Goal: Information Seeking & Learning: Find specific fact

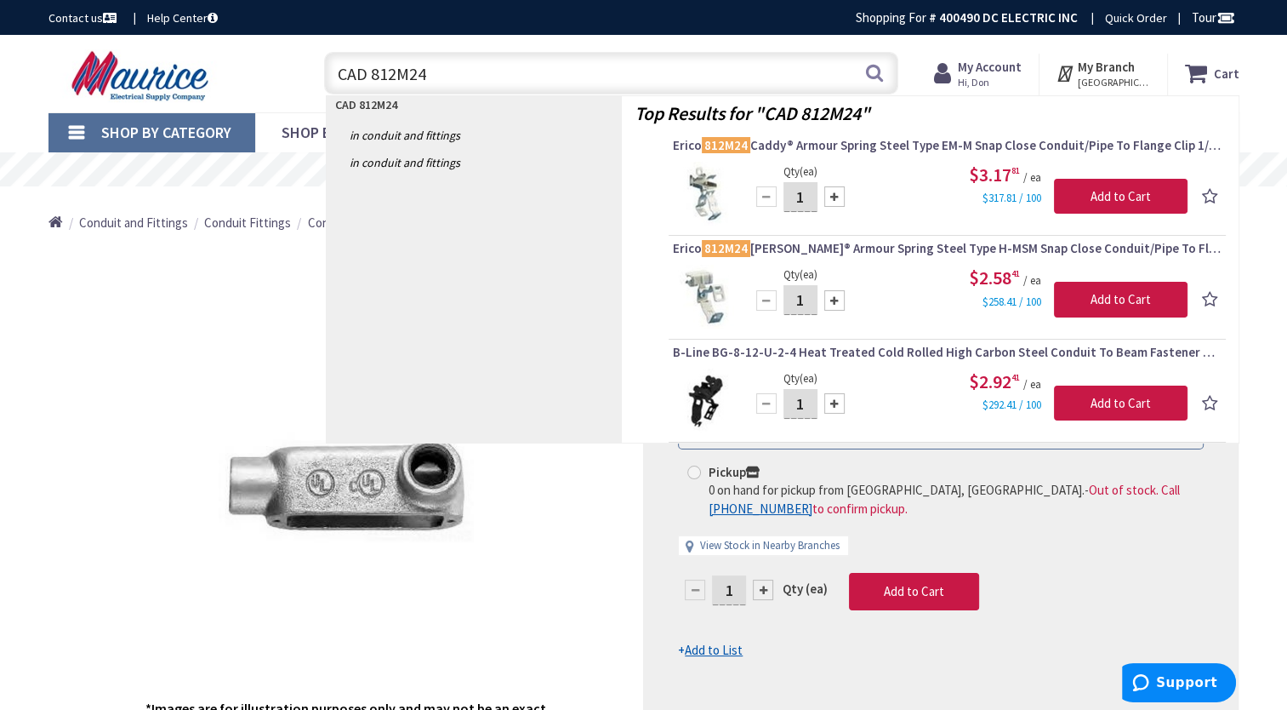
click at [496, 60] on input "CAD 812M24" at bounding box center [611, 73] width 574 height 43
click at [493, 80] on input "CAD 812M24" at bounding box center [611, 73] width 574 height 43
type input "C"
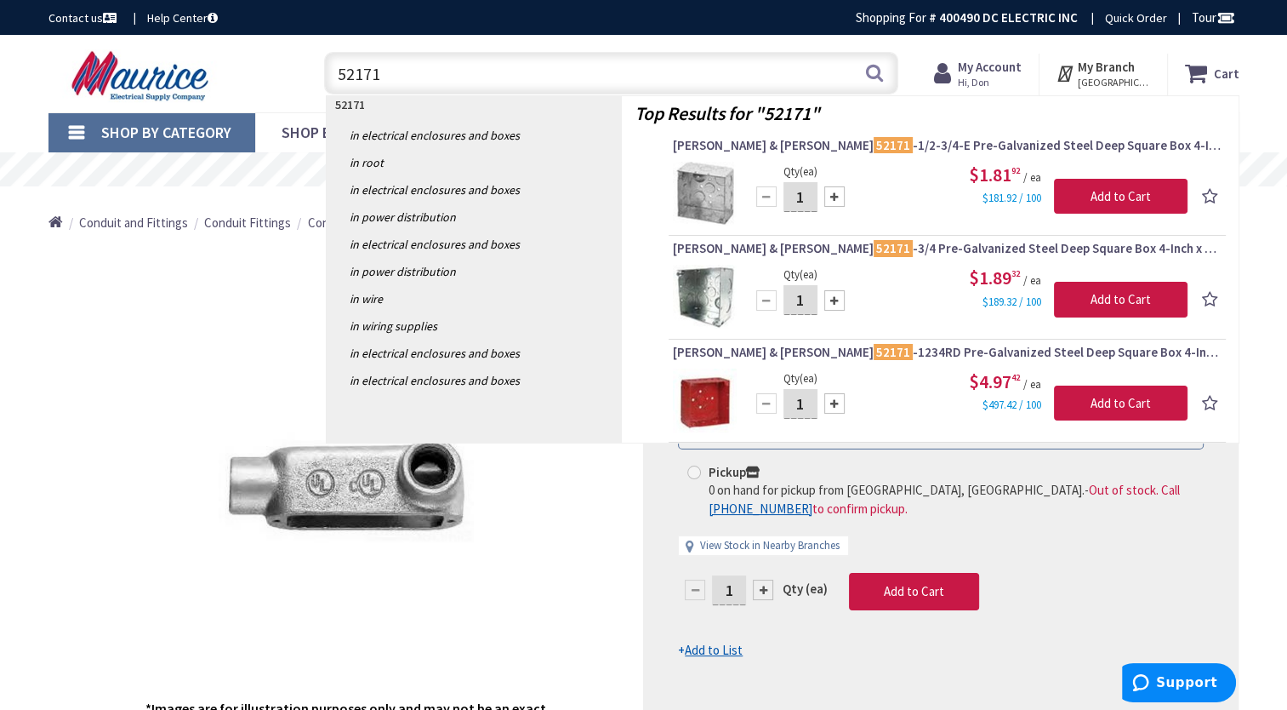
type input "52171"
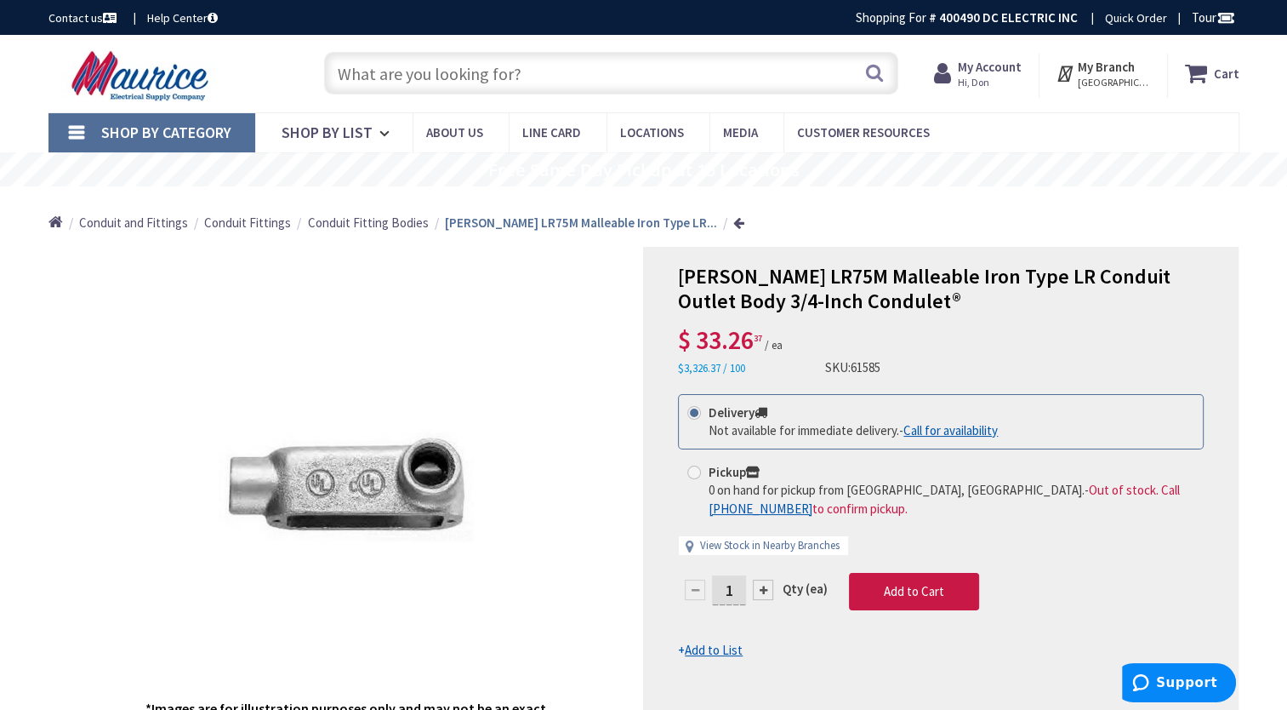
click at [500, 73] on input "text" at bounding box center [611, 73] width 574 height 43
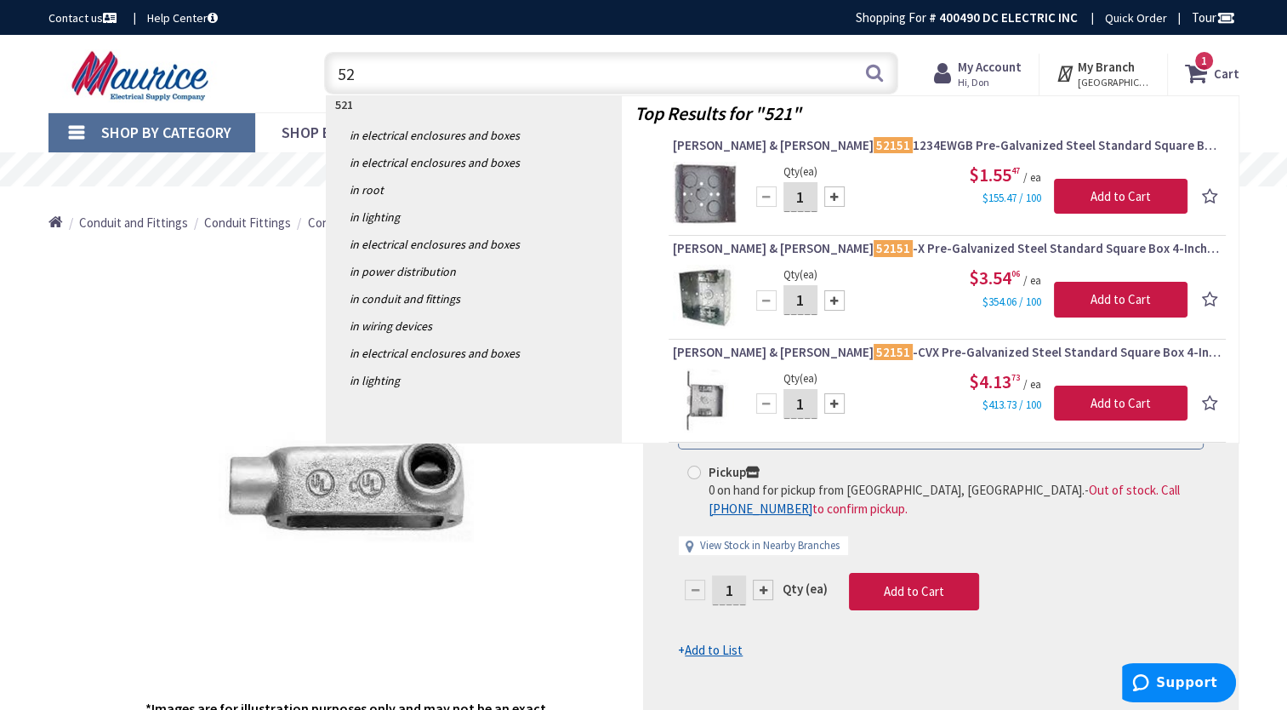
type input "5"
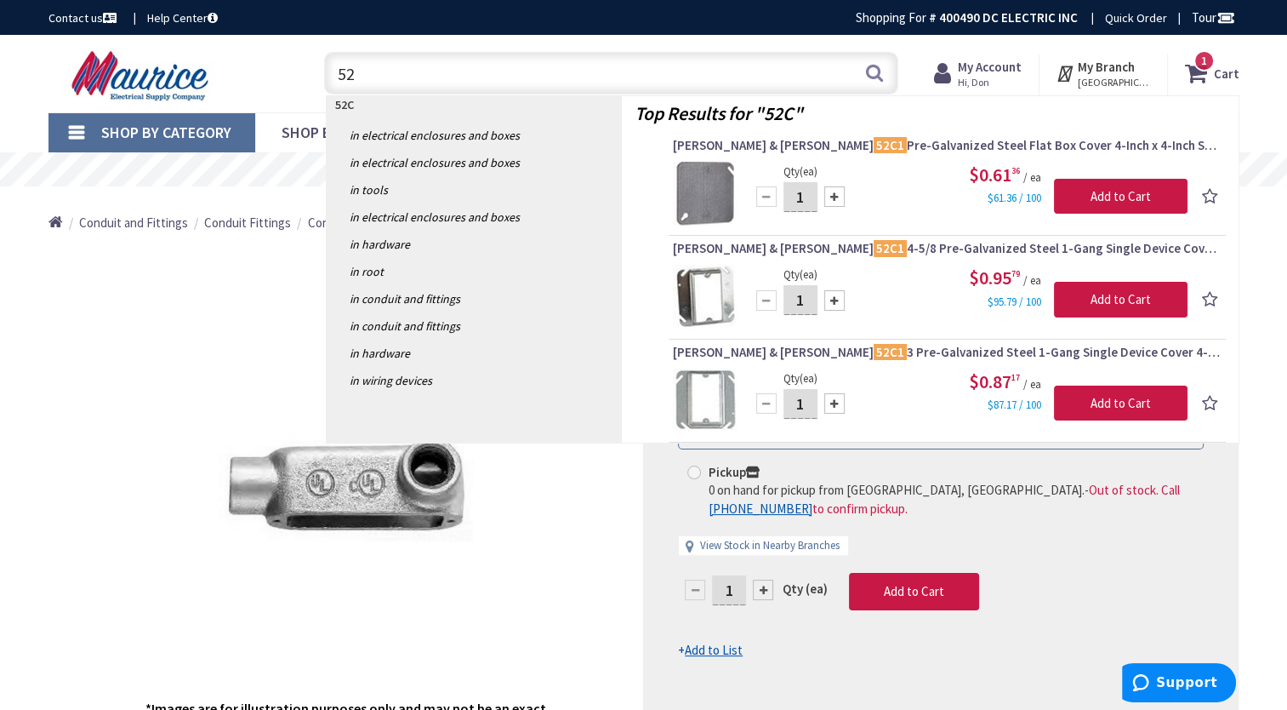
type input "5"
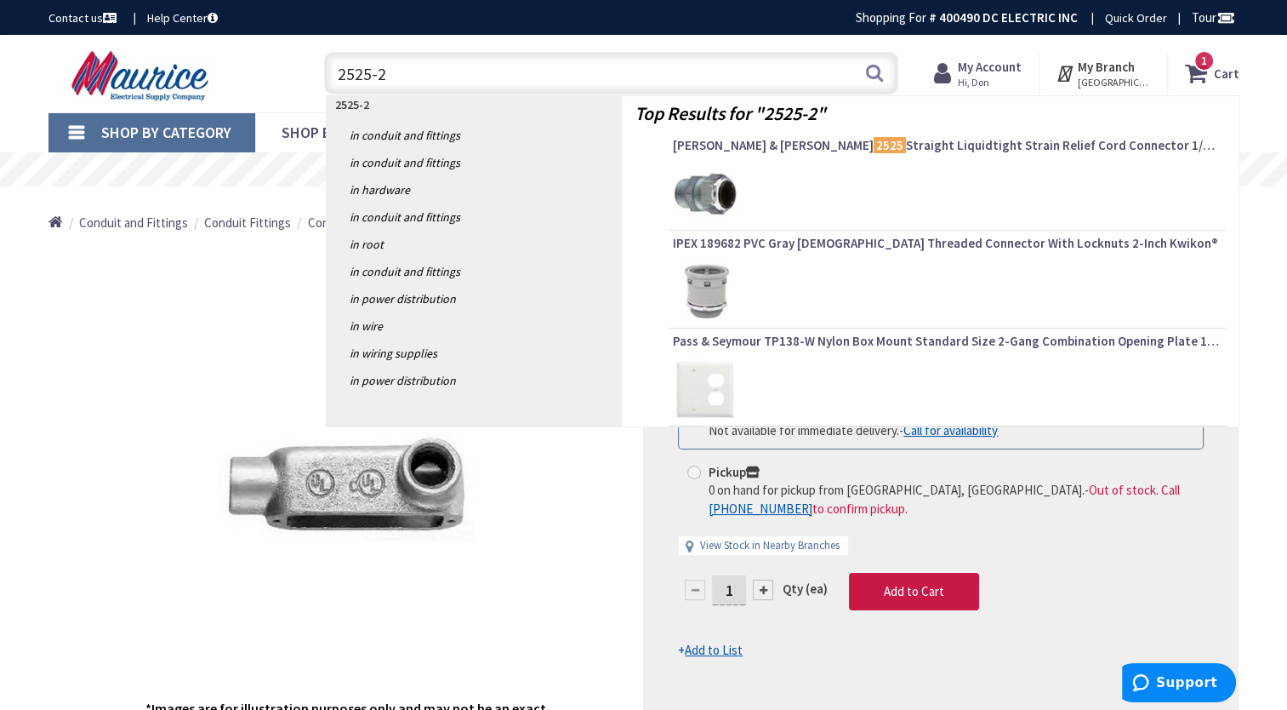
type input "2525-21"
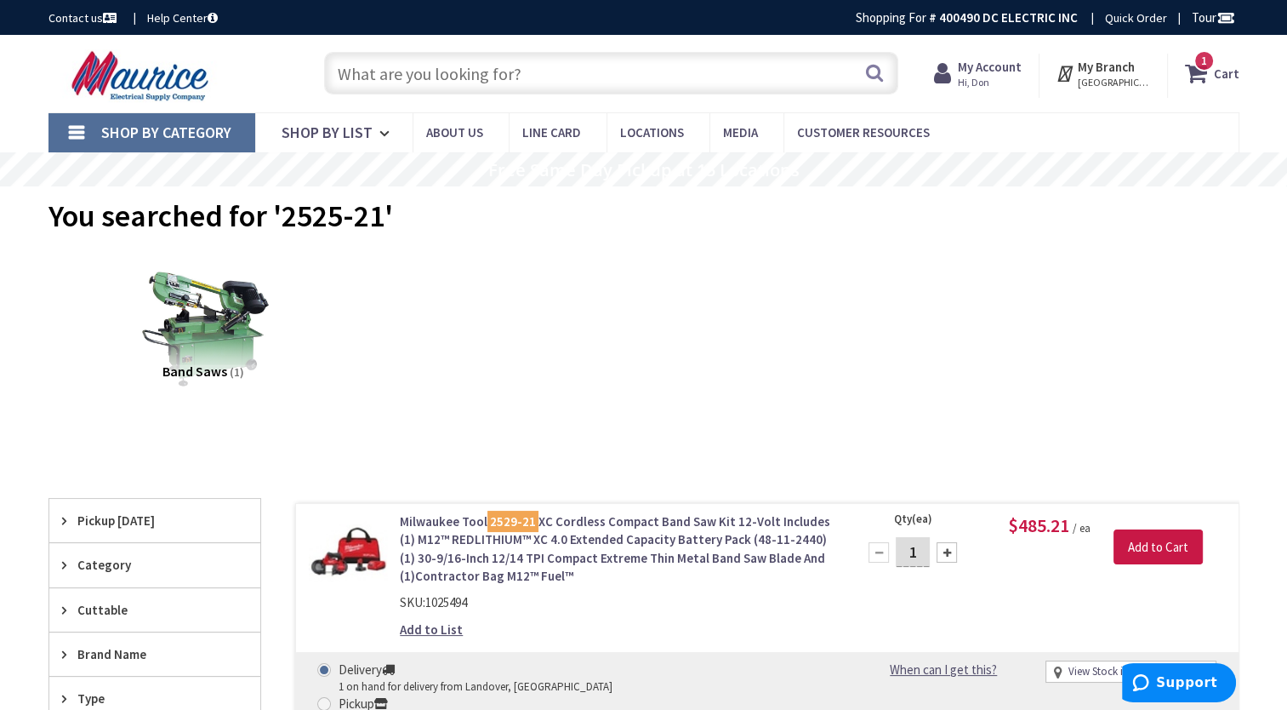
click at [428, 83] on input "text" at bounding box center [611, 73] width 574 height 43
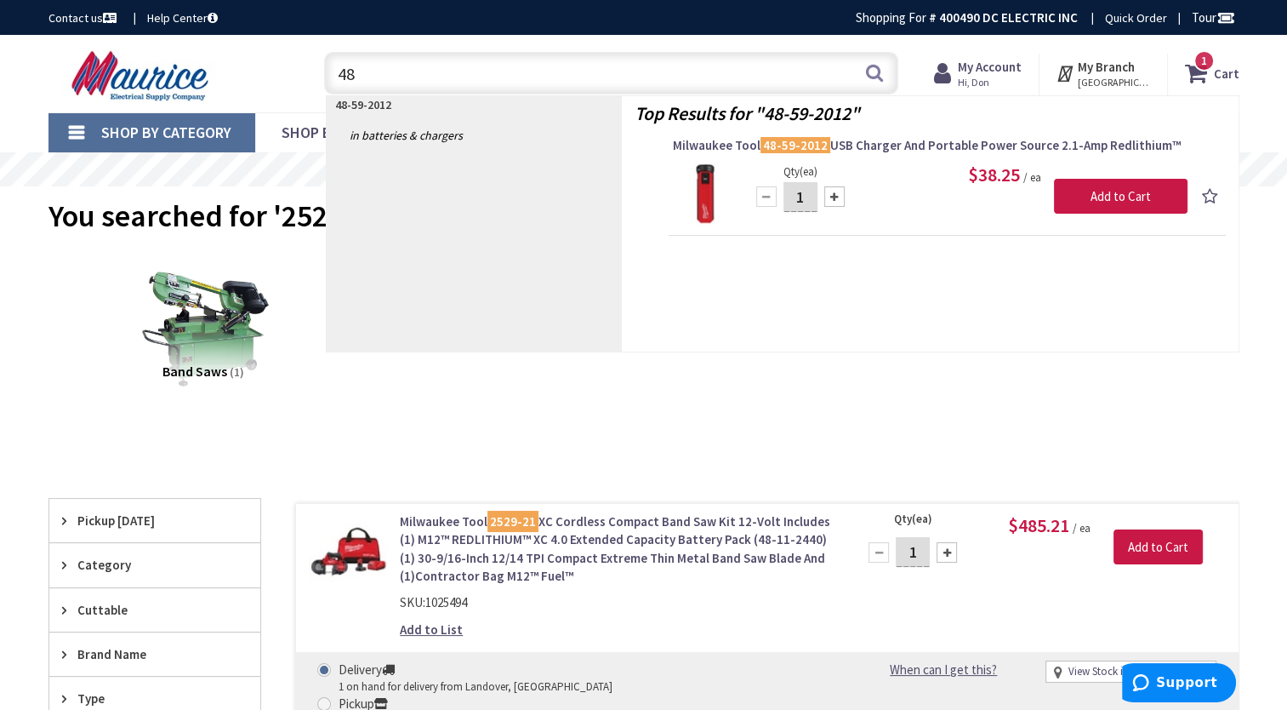
type input "4"
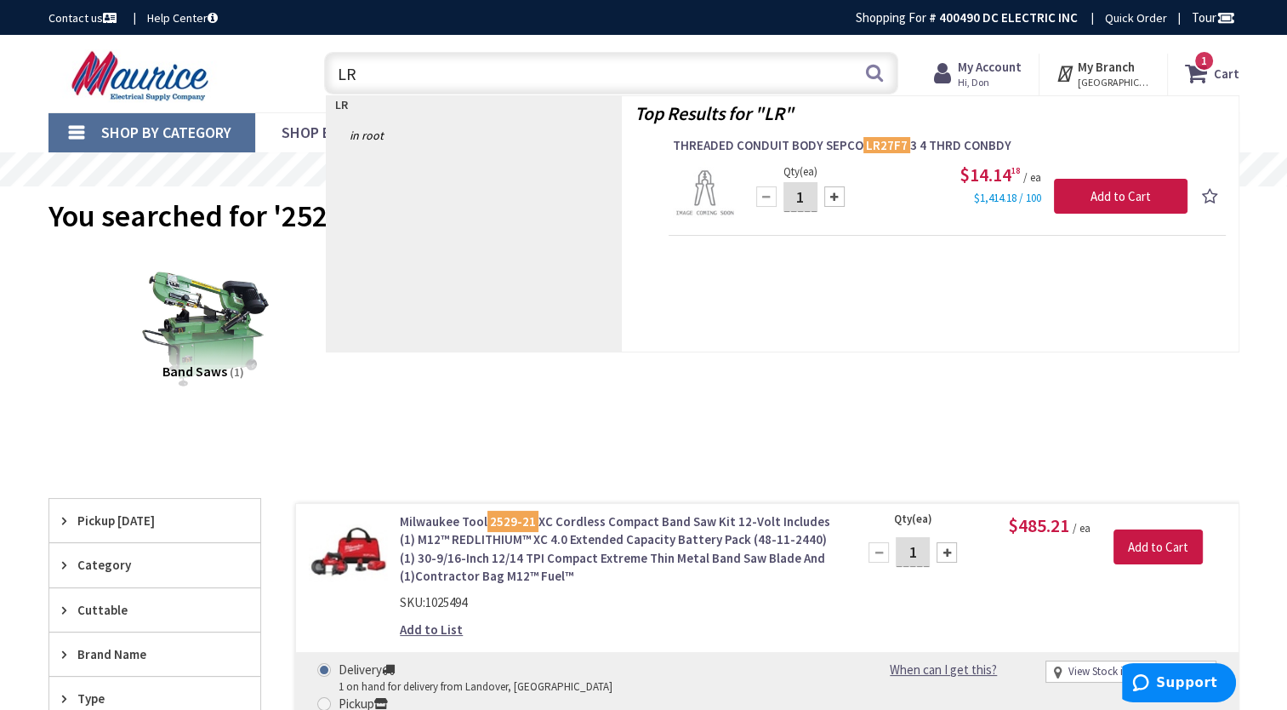
type input "L"
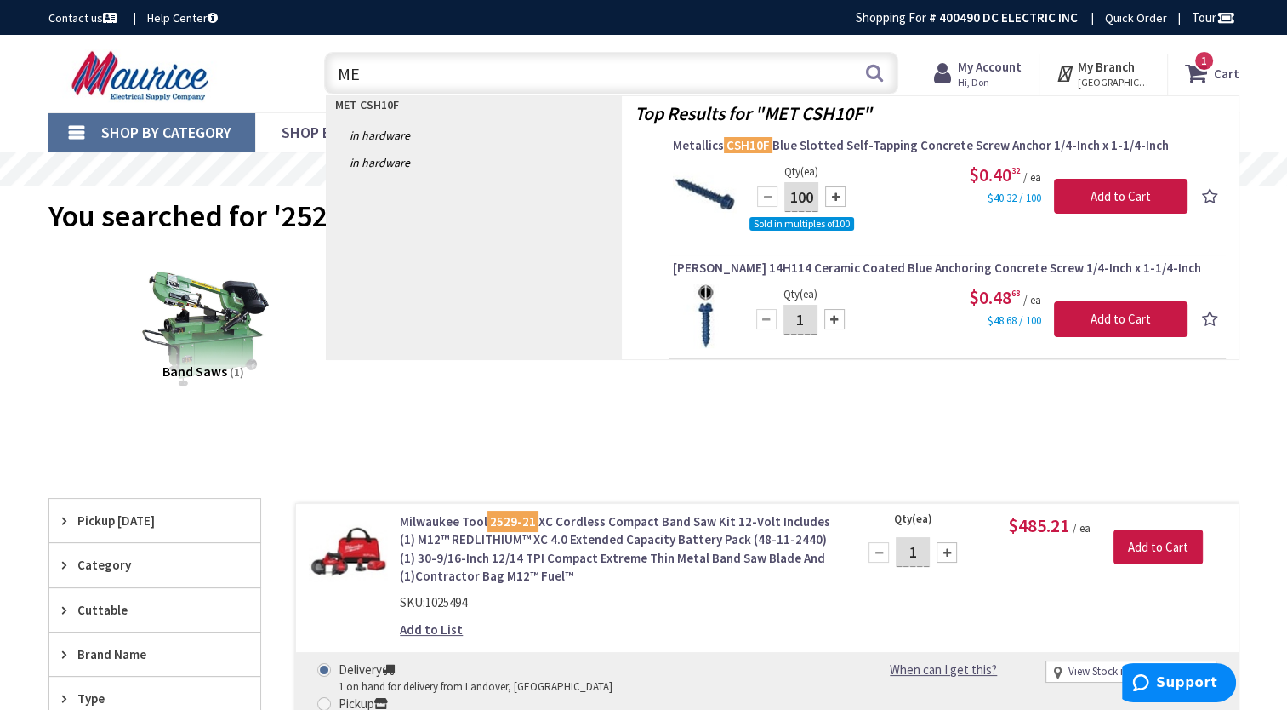
type input "M"
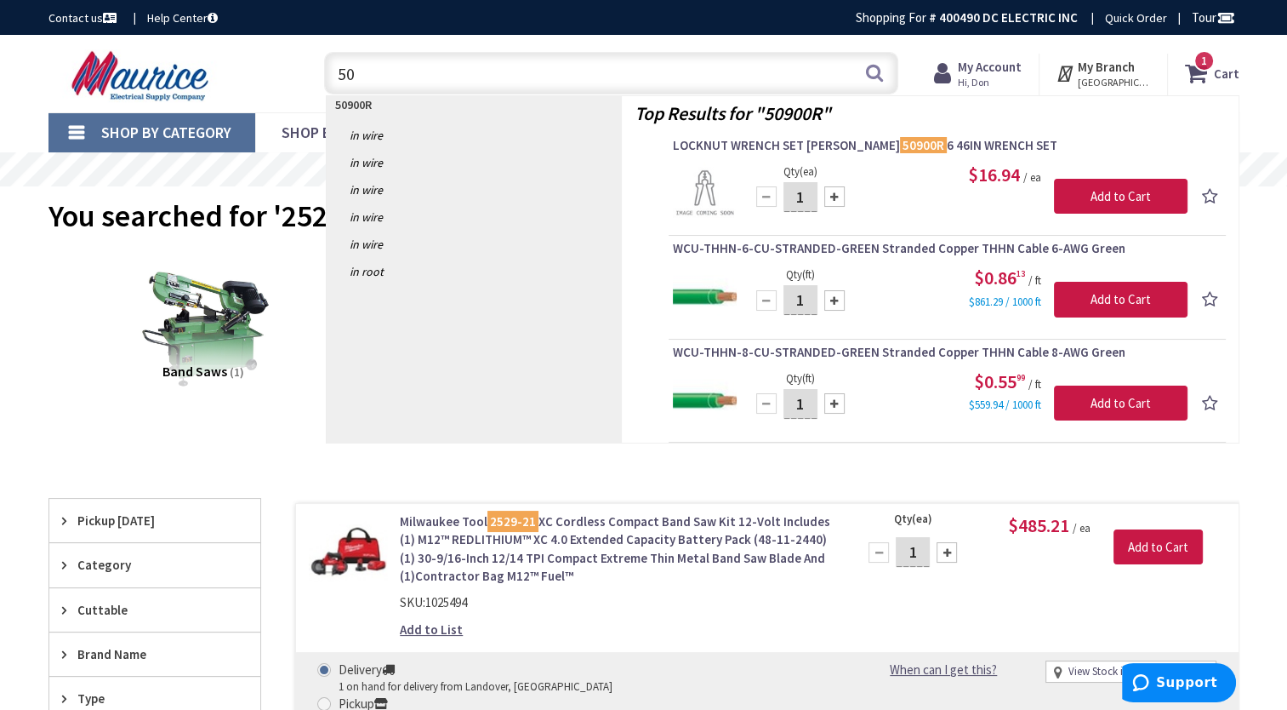
type input "5"
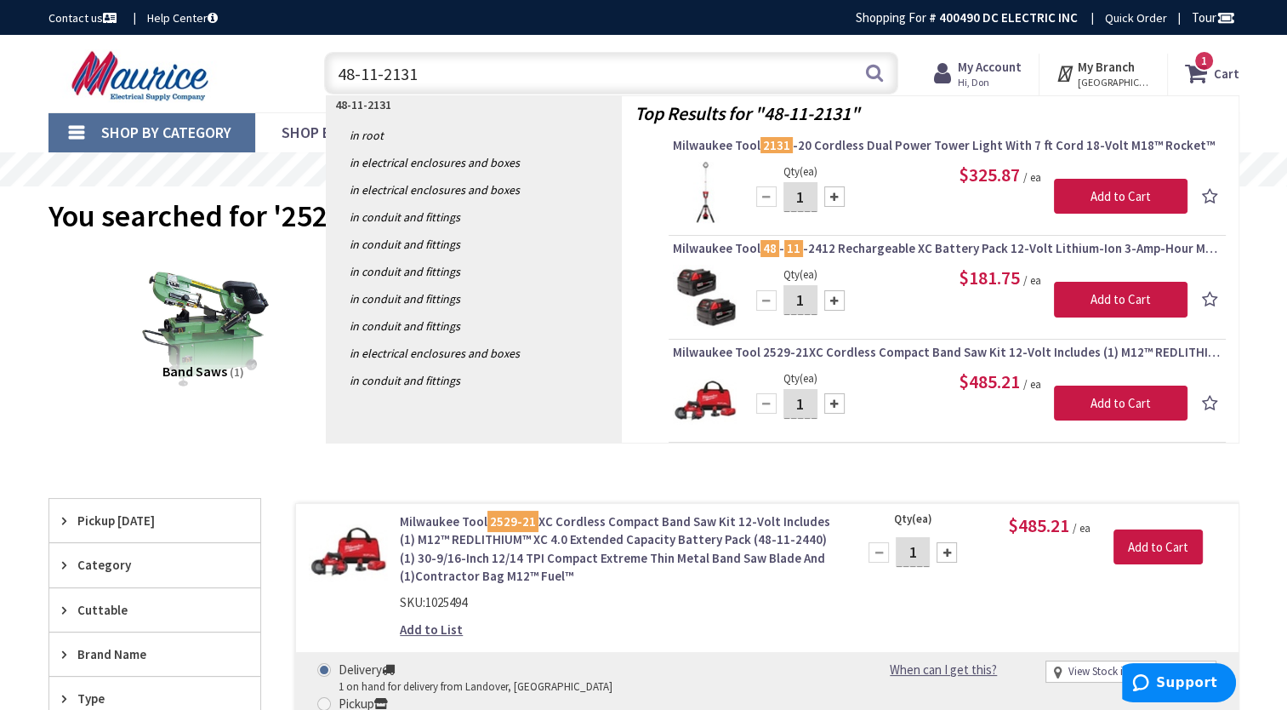
type input "48-11-2131"
